Goal: Task Accomplishment & Management: Manage account settings

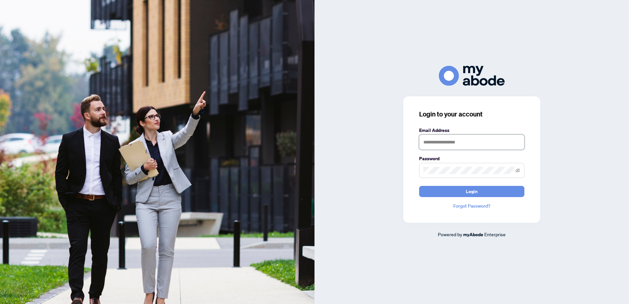
click at [434, 142] on input "text" at bounding box center [471, 142] width 105 height 15
type input "**********"
click at [444, 193] on button "Login" at bounding box center [471, 191] width 105 height 11
